Goal: Information Seeking & Learning: Learn about a topic

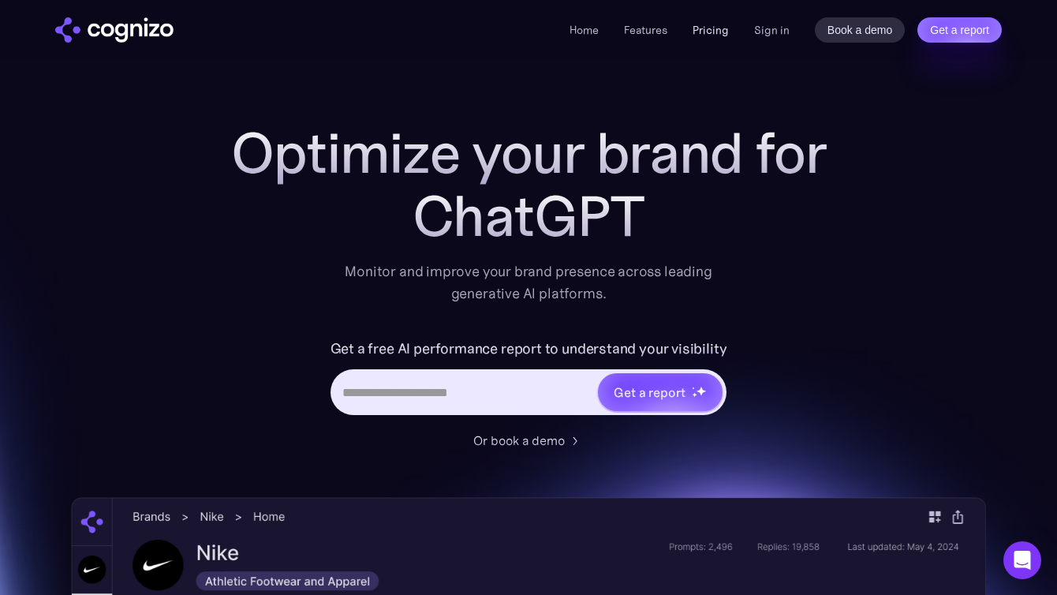
click at [716, 27] on link "Pricing" at bounding box center [710, 30] width 36 height 14
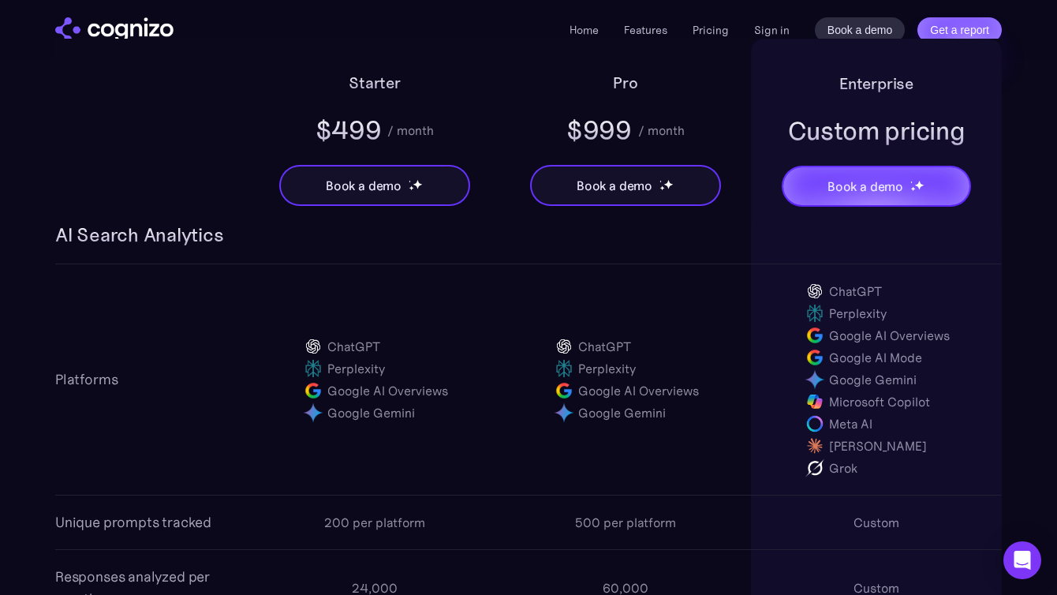
scroll to position [888, 0]
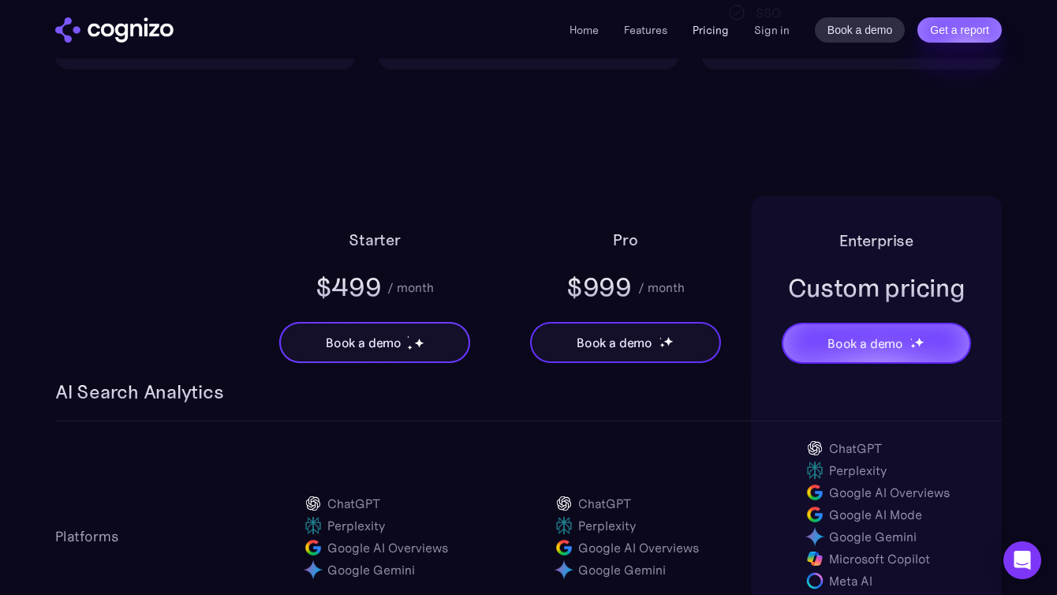
click at [696, 28] on link "Pricing" at bounding box center [710, 30] width 36 height 14
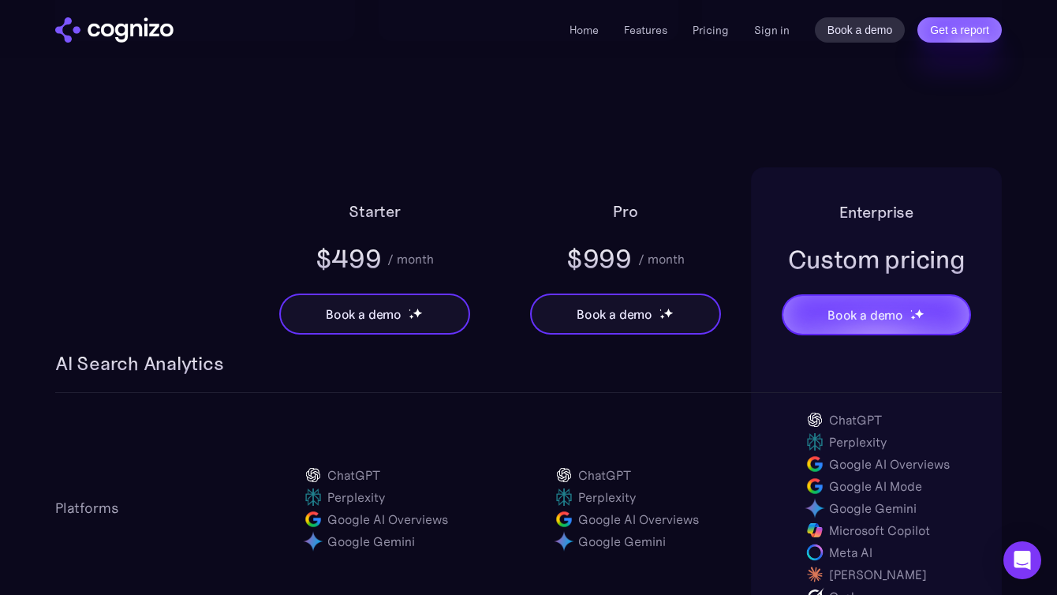
scroll to position [1059, 0]
